Goal: Transaction & Acquisition: Purchase product/service

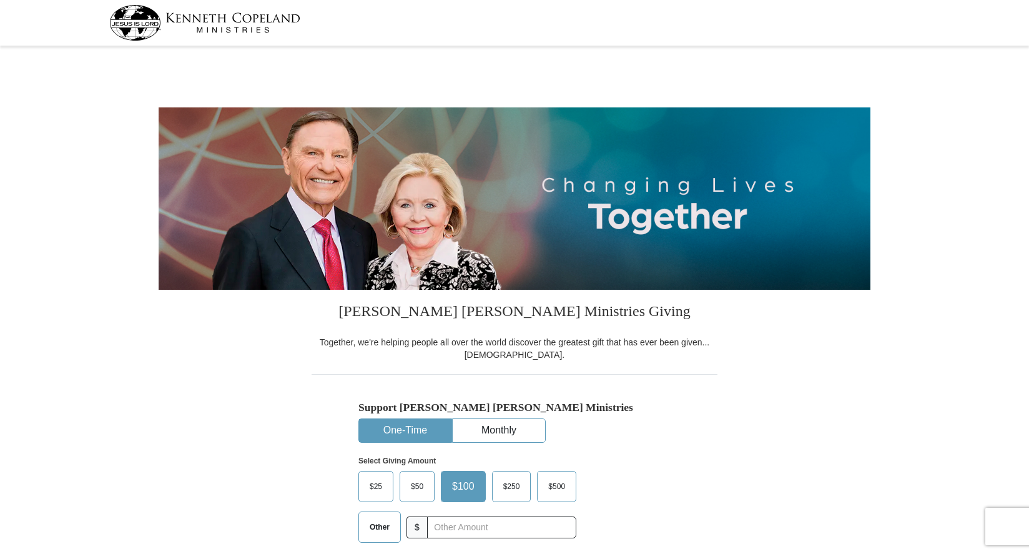
select select "CA"
click at [414, 490] on span "$50" at bounding box center [417, 486] width 25 height 19
click at [0, 0] on input "$50" at bounding box center [0, 0] width 0 height 0
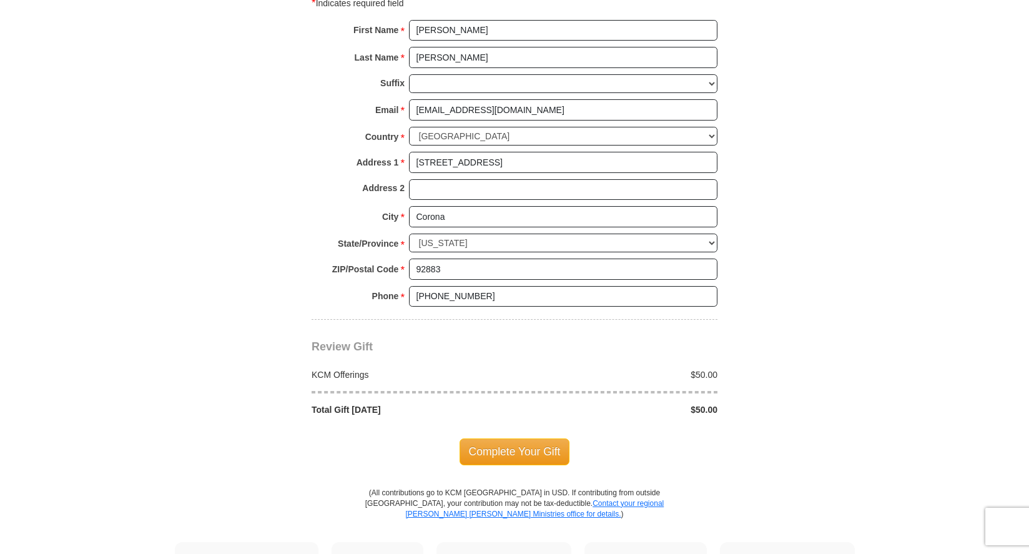
scroll to position [902, 0]
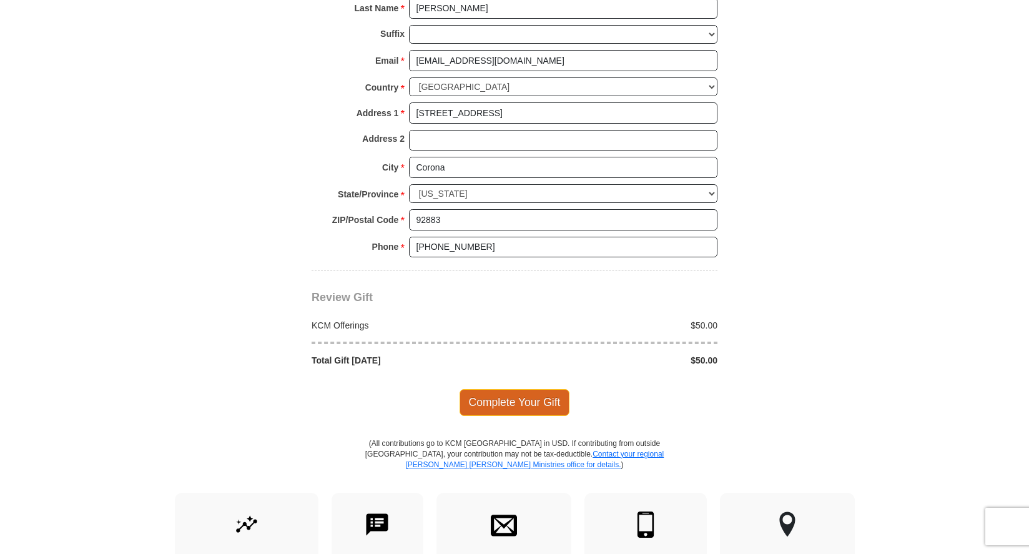
drag, startPoint x: 523, startPoint y: 410, endPoint x: 568, endPoint y: 405, distance: 45.2
click at [524, 410] on span "Complete Your Gift" at bounding box center [514, 402] width 110 height 26
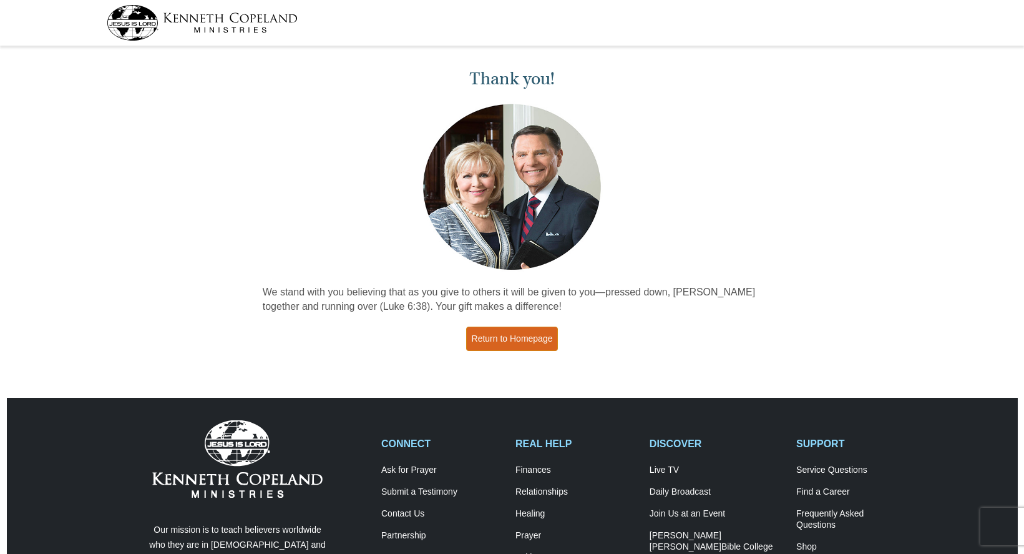
click at [535, 338] on link "Return to Homepage" at bounding box center [512, 338] width 92 height 24
